Goal: Information Seeking & Learning: Stay updated

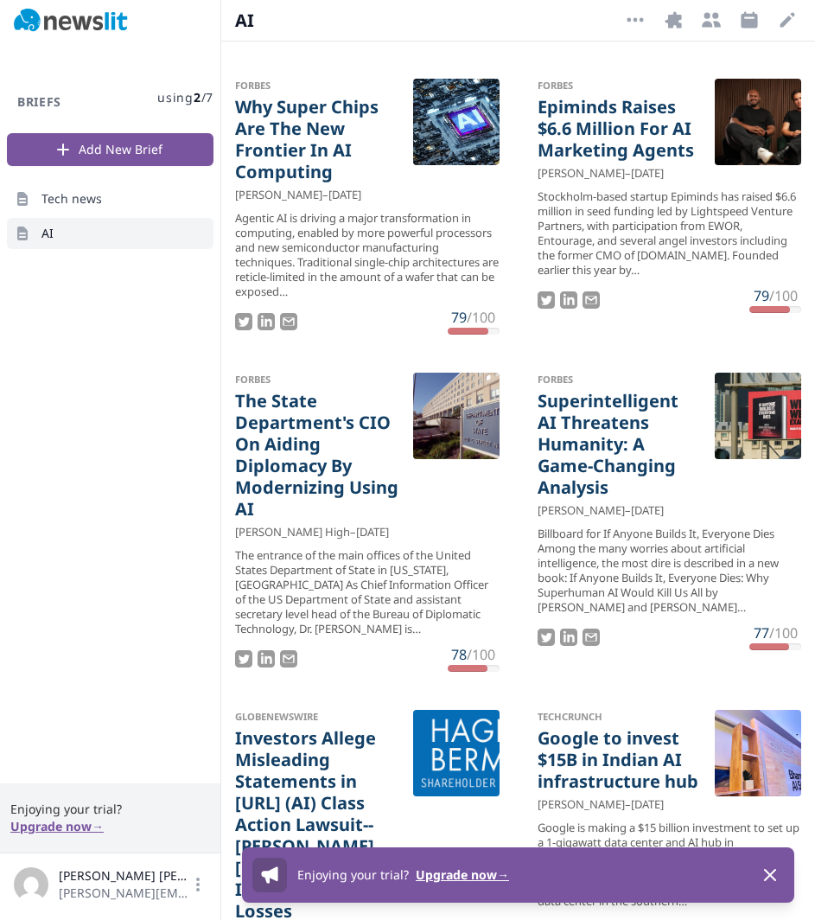
scroll to position [956, 0]
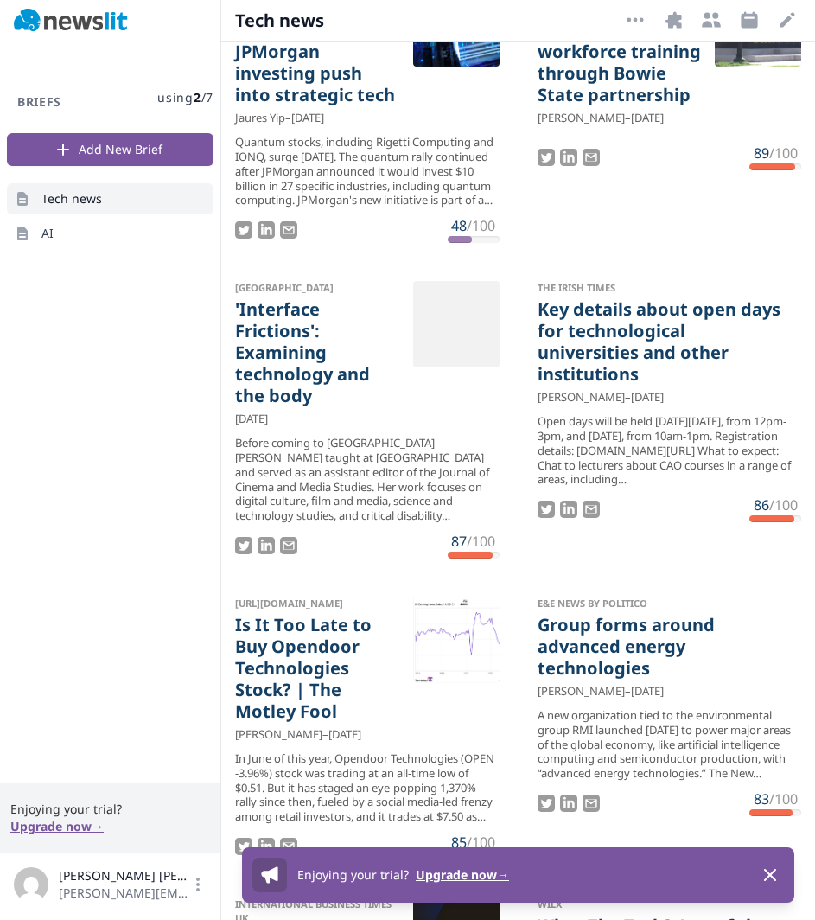
scroll to position [3080, 0]
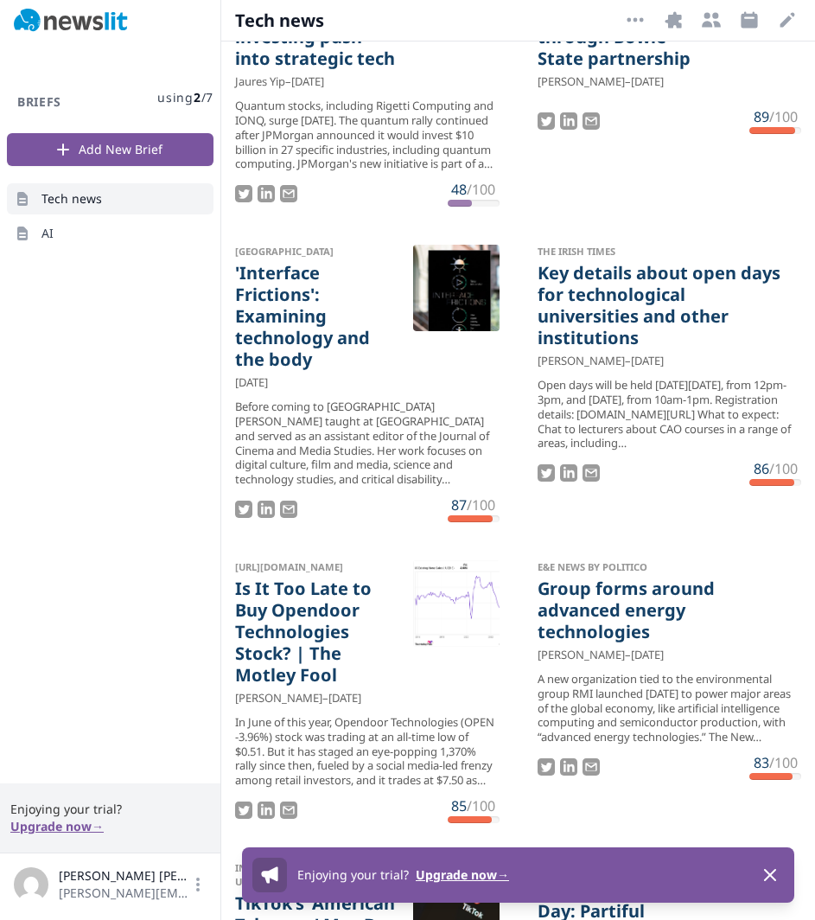
drag, startPoint x: 282, startPoint y: 119, endPoint x: 623, endPoint y: 283, distance: 378.6
click at [623, 220] on li "CBS News [US_STATE] expands tech workforce training through Bowie State partner…" at bounding box center [670, 75] width 292 height 291
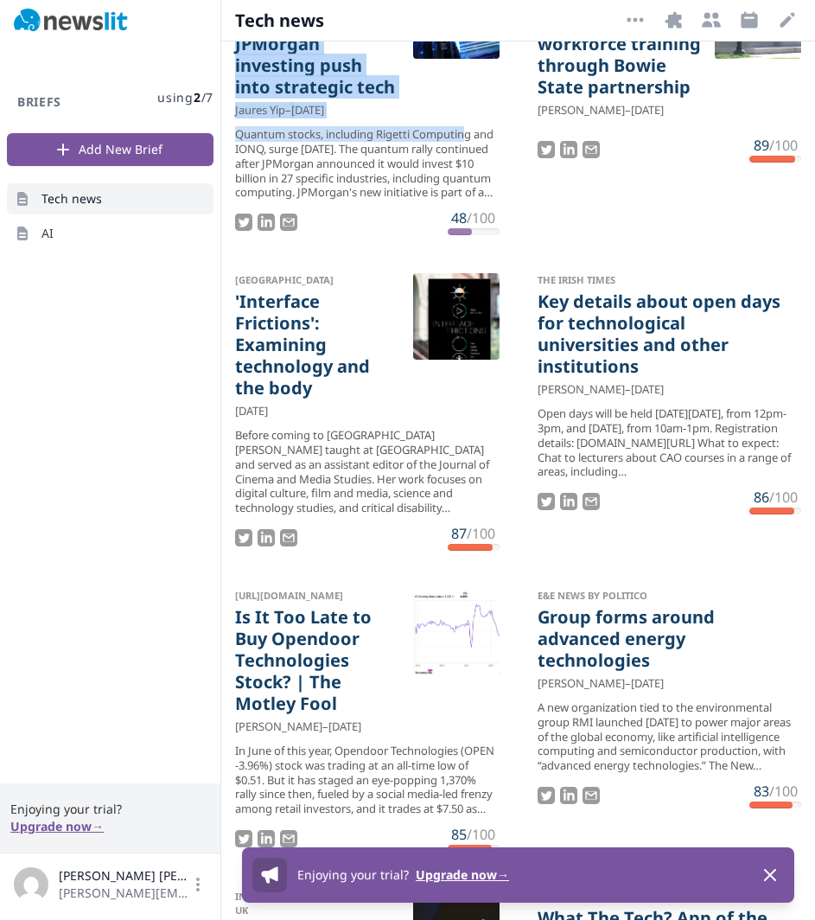
scroll to position [3001, 0]
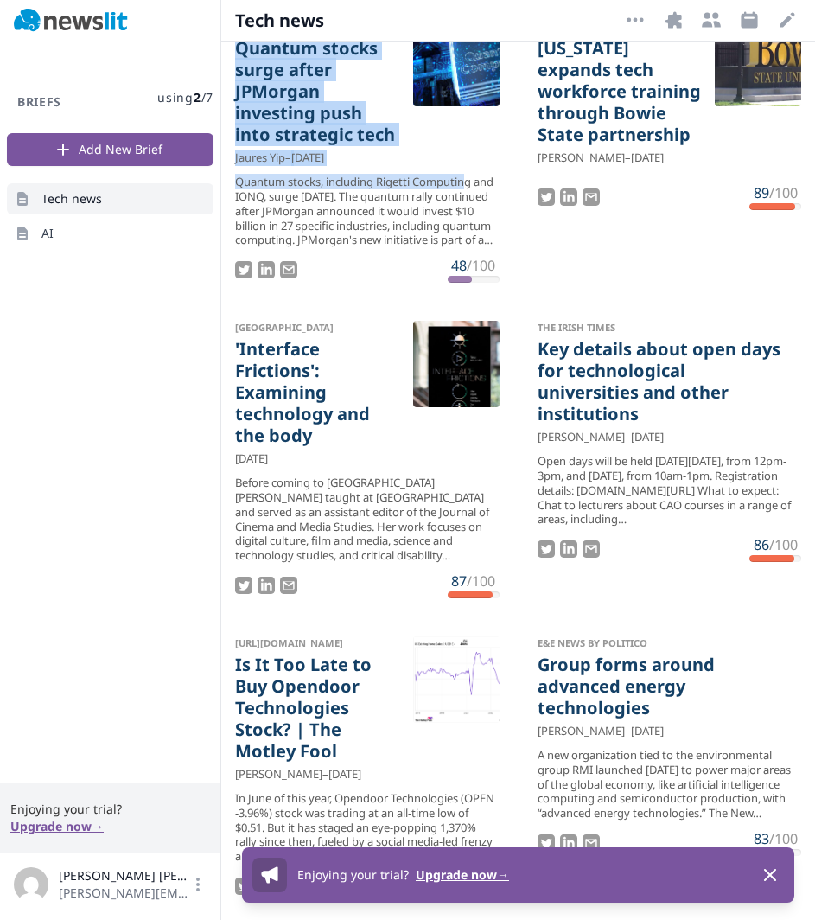
drag, startPoint x: 465, startPoint y: 176, endPoint x: 227, endPoint y: 55, distance: 267.6
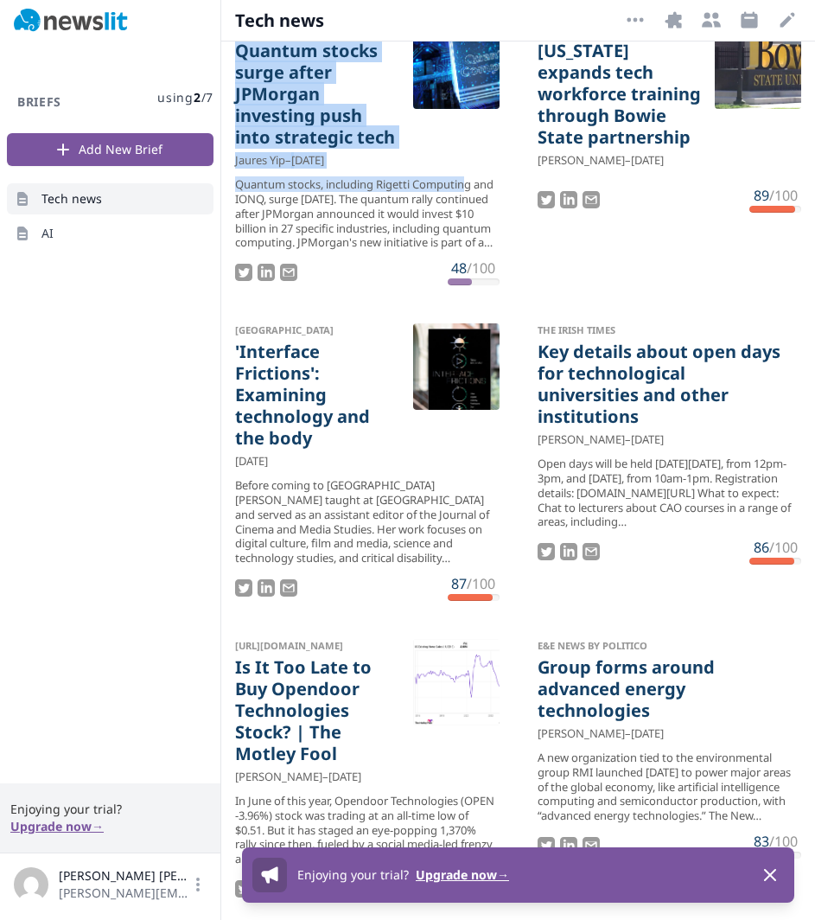
copy ul "49 /100 KHTS Radio Tech Services Every Business Needs To Stay Competitive [PERS…"
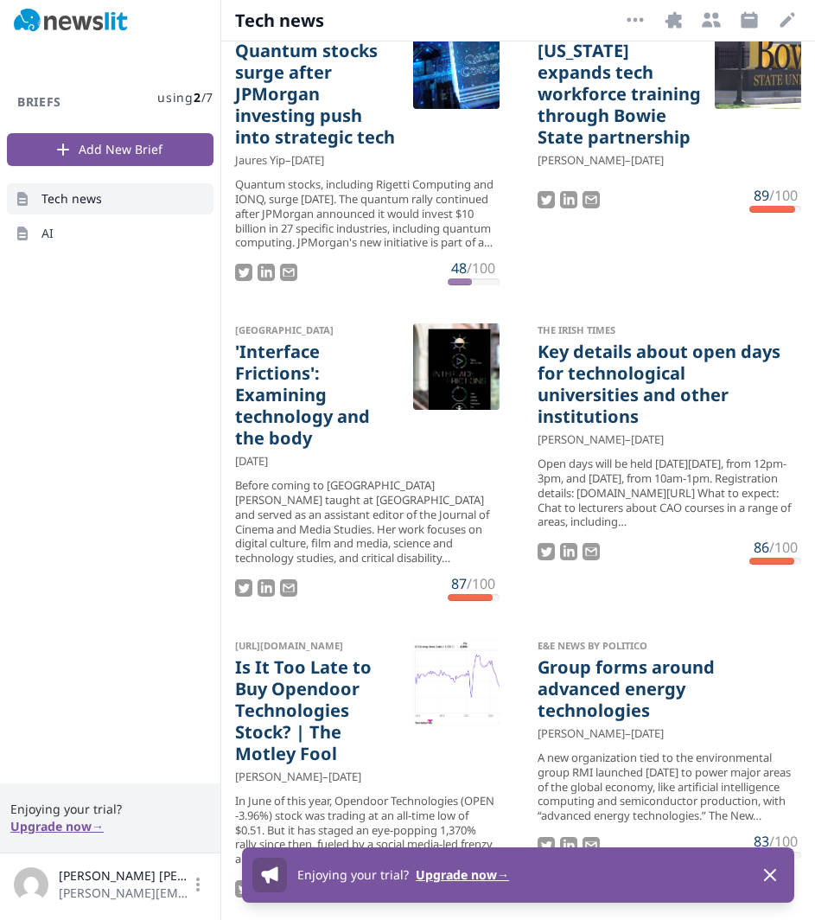
click at [514, 359] on div "Forbes The Liquor Store Industry Is Finally Getting Its Tech Revolution [PERSON…" at bounding box center [518, 481] width 594 height 878
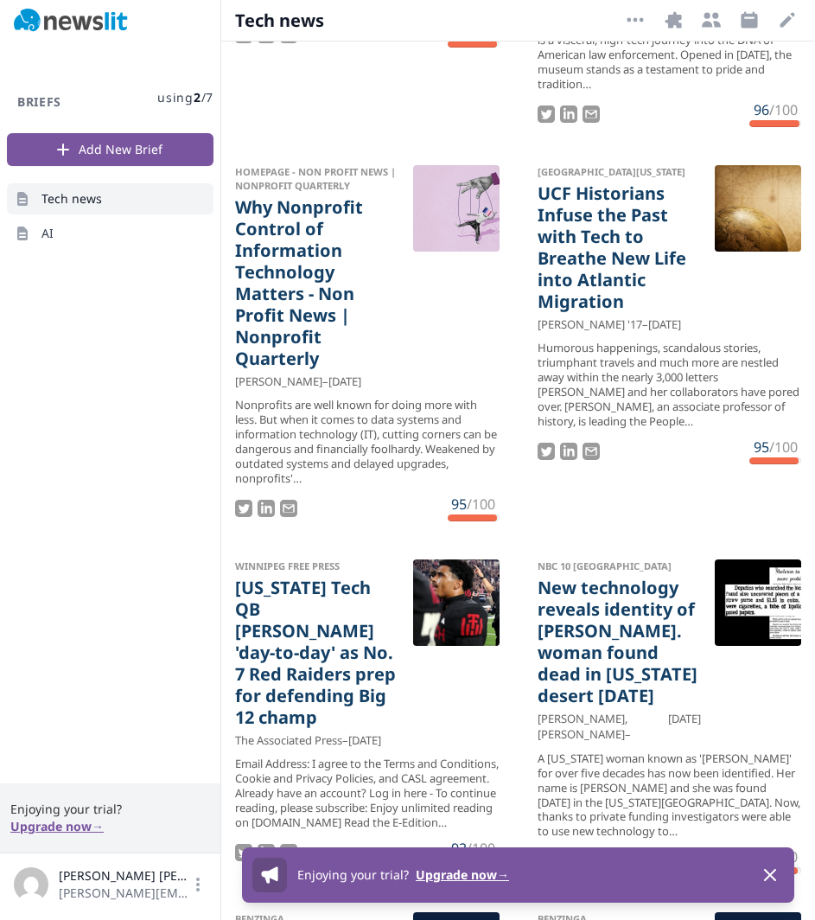
scroll to position [8151, 0]
